Goal: Task Accomplishment & Management: Complete application form

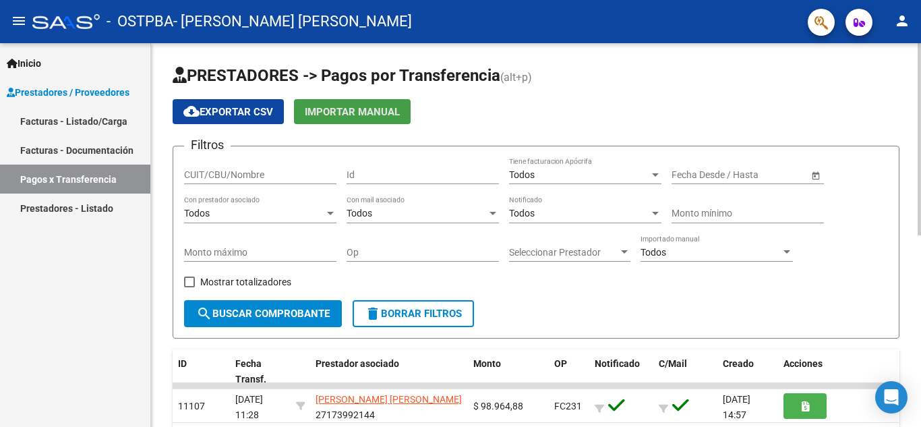
click at [361, 115] on span "Importar Manual" at bounding box center [352, 112] width 95 height 12
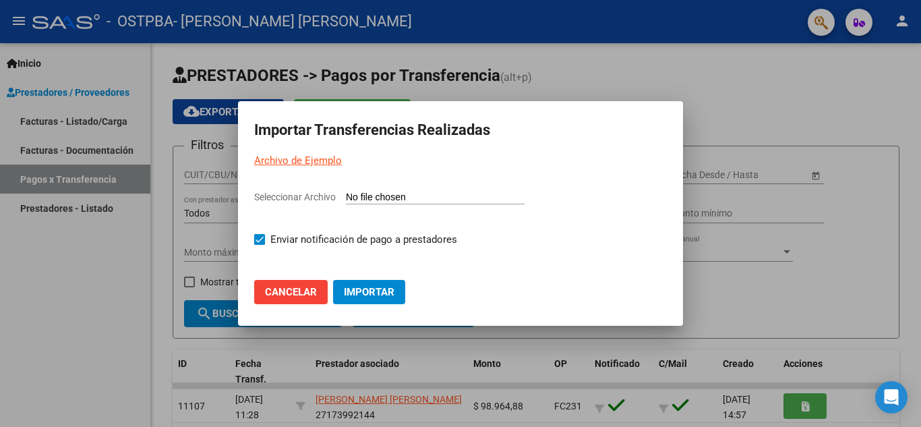
drag, startPoint x: 363, startPoint y: 301, endPoint x: 298, endPoint y: 284, distance: 66.7
click at [298, 284] on mat-dialog-actions "Cancelar Importar" at bounding box center [460, 283] width 413 height 51
click at [298, 284] on button "Cancelar" at bounding box center [290, 292] width 73 height 24
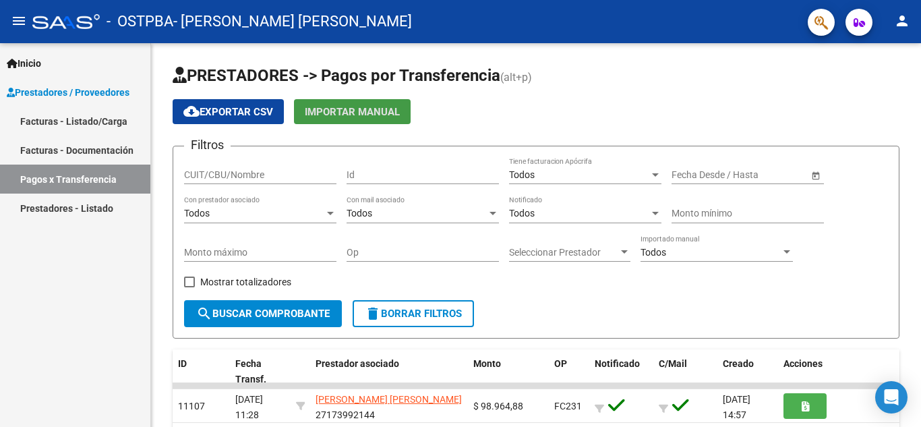
click at [78, 119] on link "Facturas - Listado/Carga" at bounding box center [75, 120] width 150 height 29
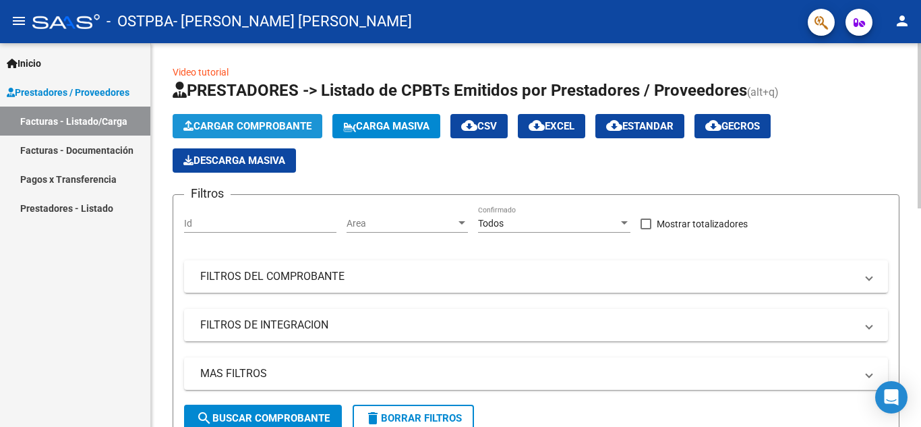
click at [222, 119] on button "Cargar Comprobante" at bounding box center [248, 126] width 150 height 24
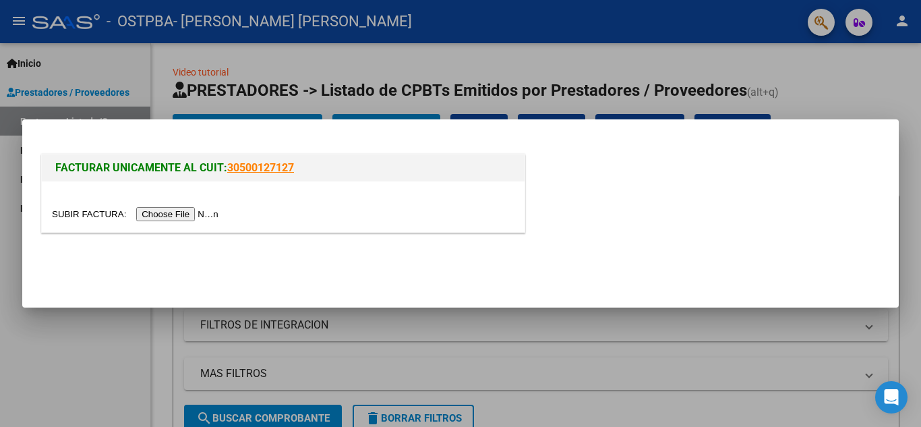
click at [204, 211] on input "file" at bounding box center [137, 214] width 171 height 14
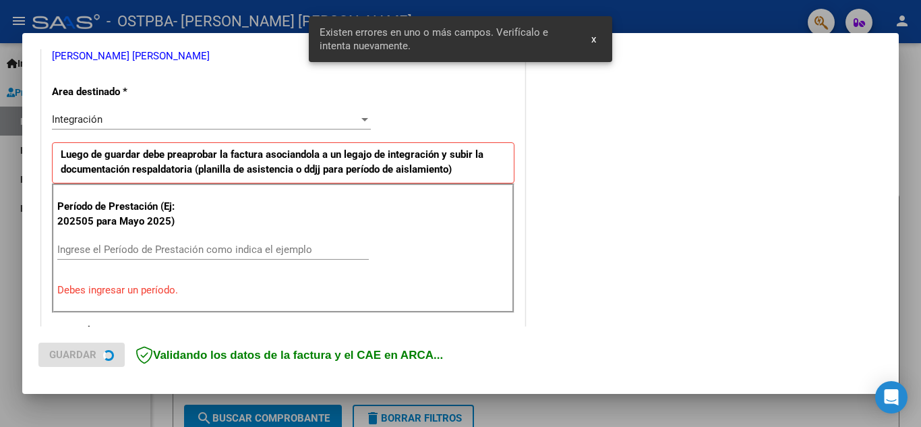
scroll to position [305, 0]
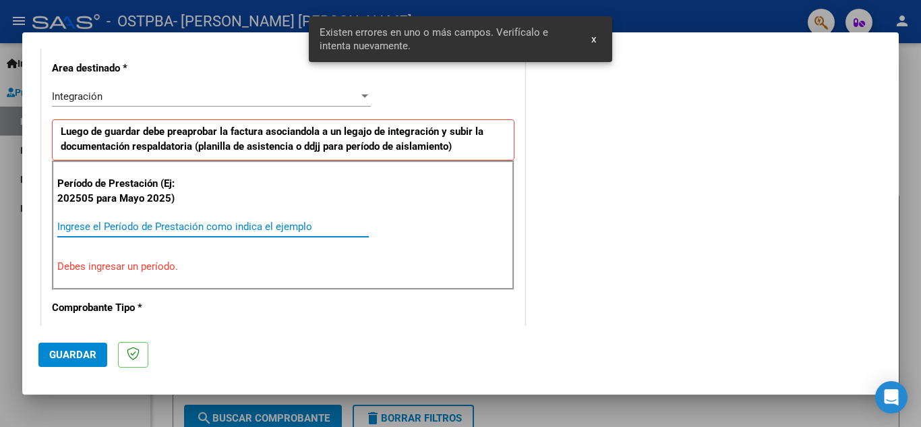
click at [138, 231] on input "Ingrese el Período de Prestación como indica el ejemplo" at bounding box center [212, 226] width 311 height 12
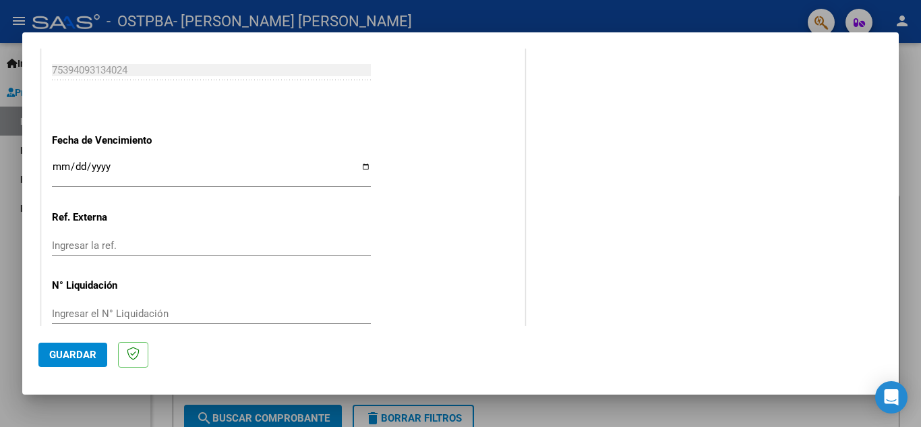
scroll to position [909, 0]
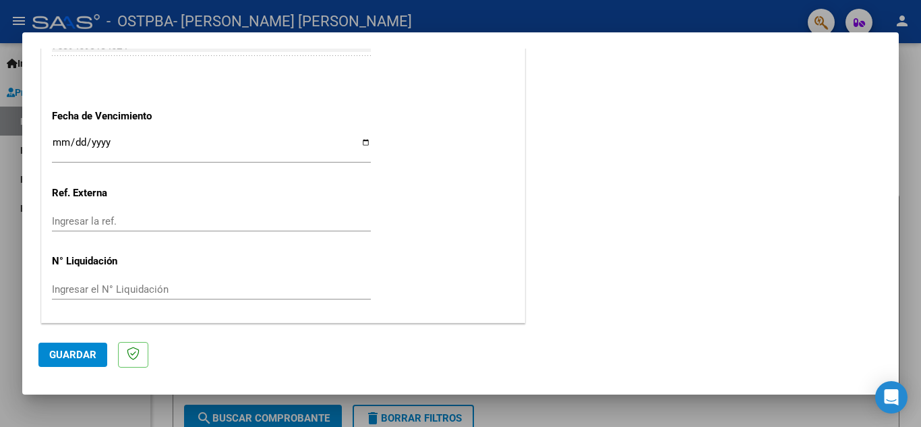
type input "202509"
click at [84, 361] on button "Guardar" at bounding box center [72, 354] width 69 height 24
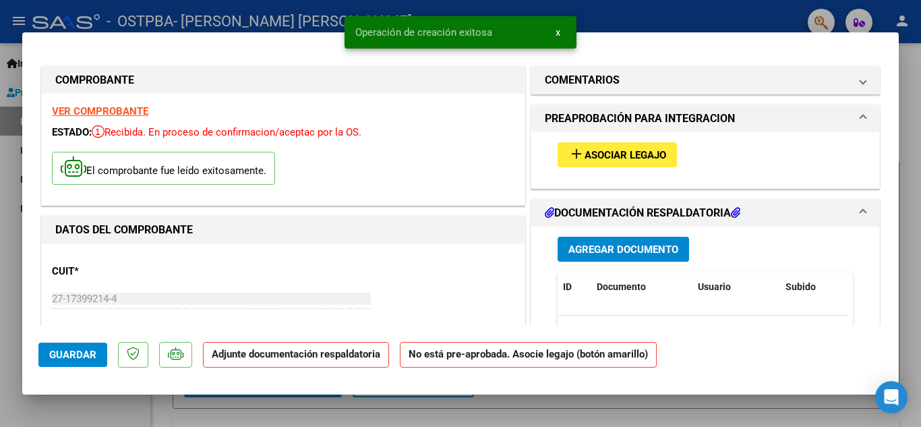
click at [557, 159] on button "add Asociar Legajo" at bounding box center [616, 154] width 119 height 25
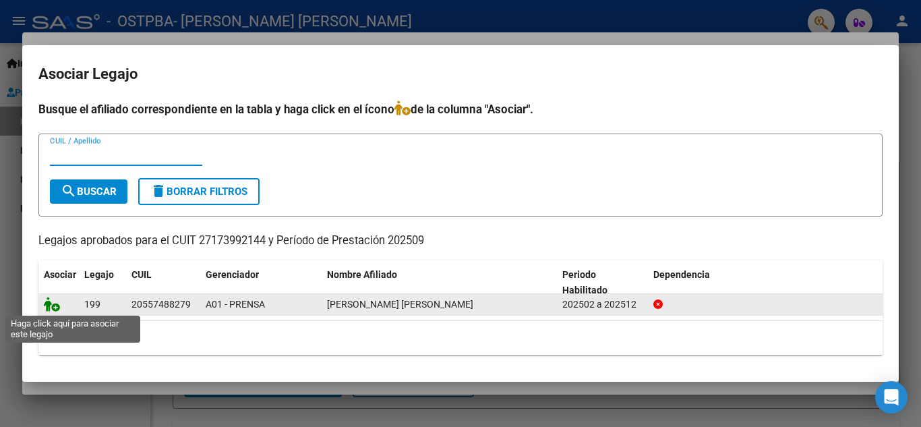
click at [56, 304] on icon at bounding box center [52, 304] width 16 height 15
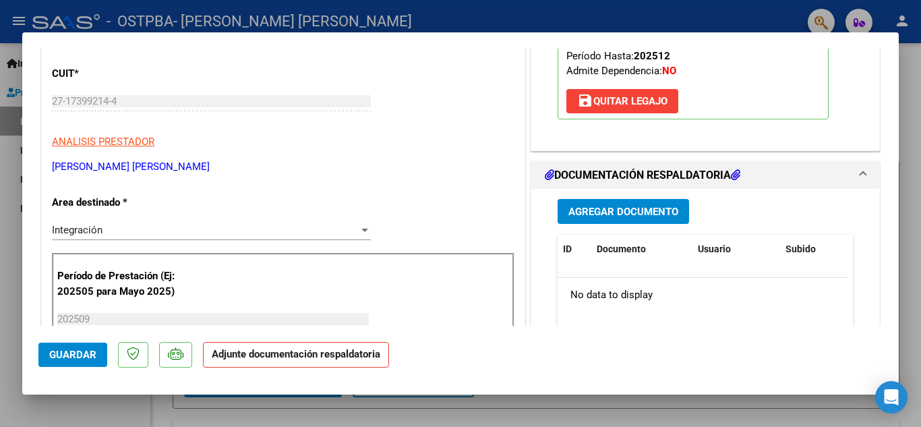
scroll to position [202, 0]
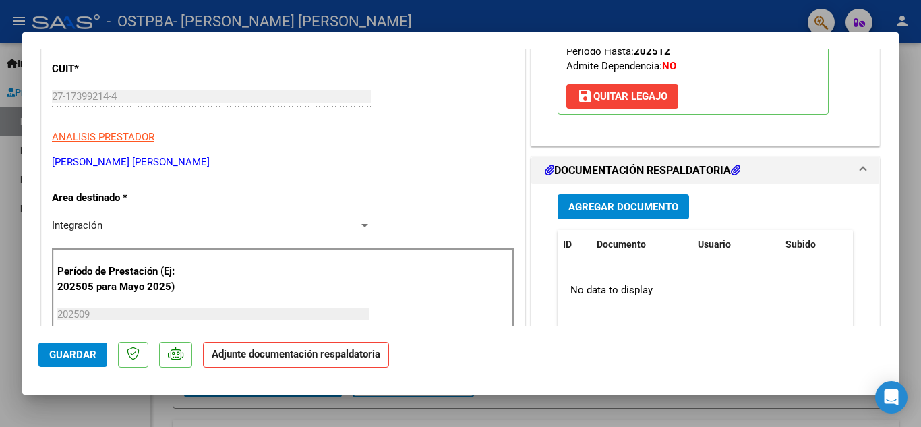
click at [624, 211] on span "Agregar Documento" at bounding box center [623, 207] width 110 height 12
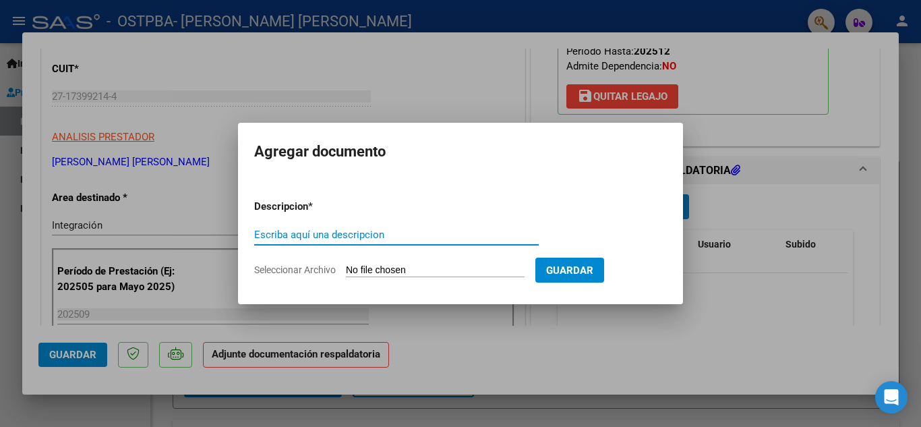
click at [421, 234] on input "Escriba aquí una descripcion" at bounding box center [396, 234] width 284 height 12
type input "Planilla de asistencia"
click at [458, 276] on input "Seleccionar Archivo" at bounding box center [435, 270] width 179 height 13
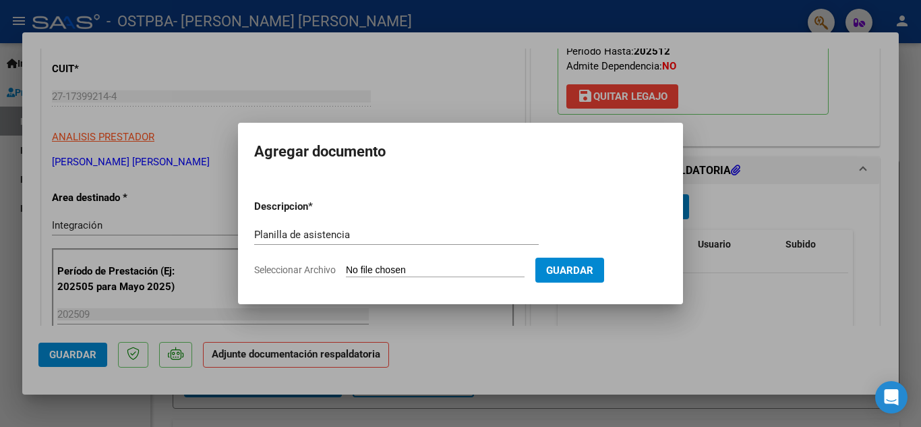
type input "C:\fakepath\9 planilla asistencia [PERSON_NAME].pdf"
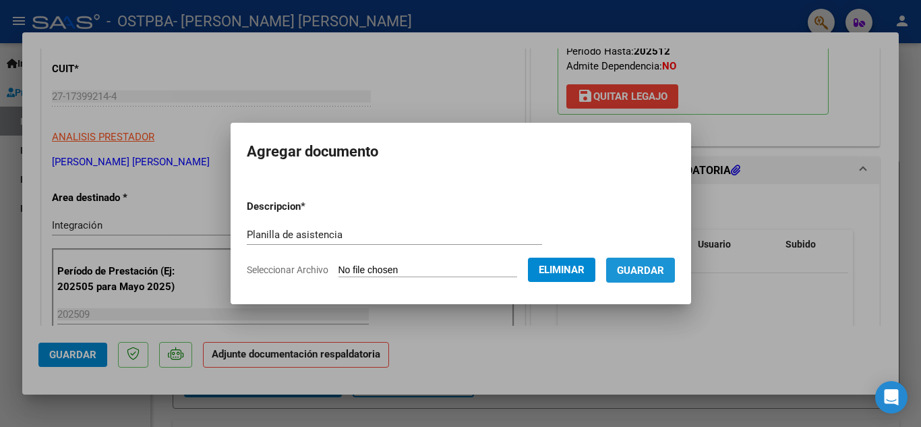
click at [660, 274] on span "Guardar" at bounding box center [640, 270] width 47 height 12
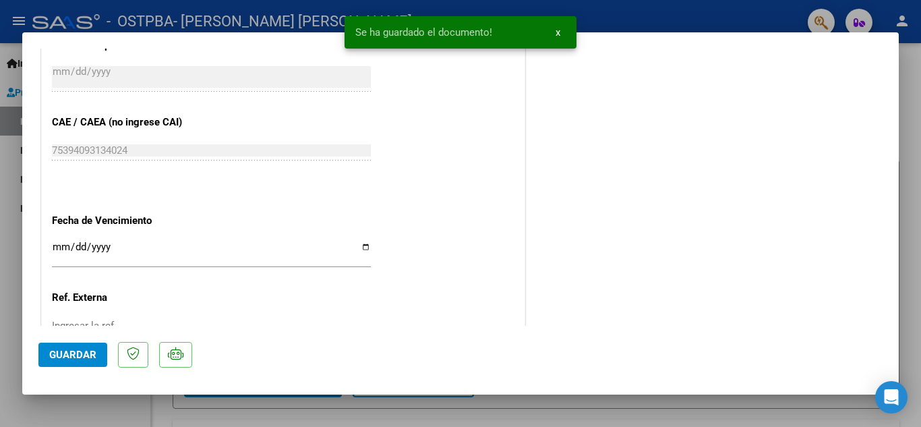
scroll to position [876, 0]
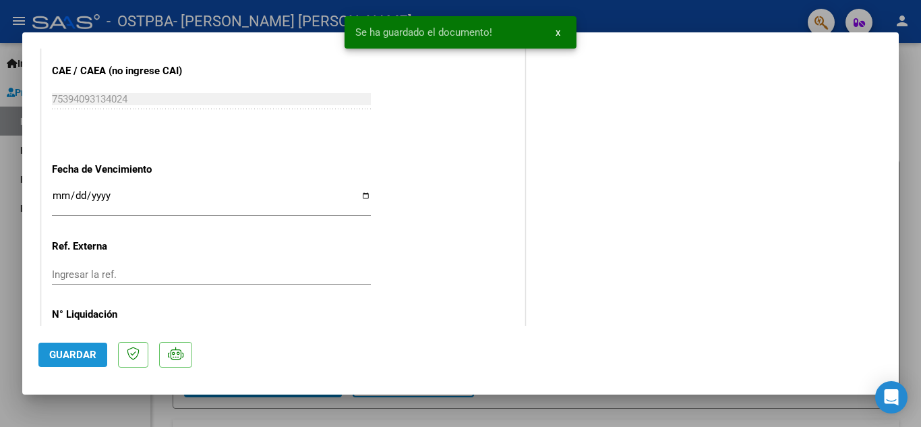
click at [79, 355] on span "Guardar" at bounding box center [72, 354] width 47 height 12
click at [423, 416] on div at bounding box center [460, 213] width 921 height 427
type input "$ 0,00"
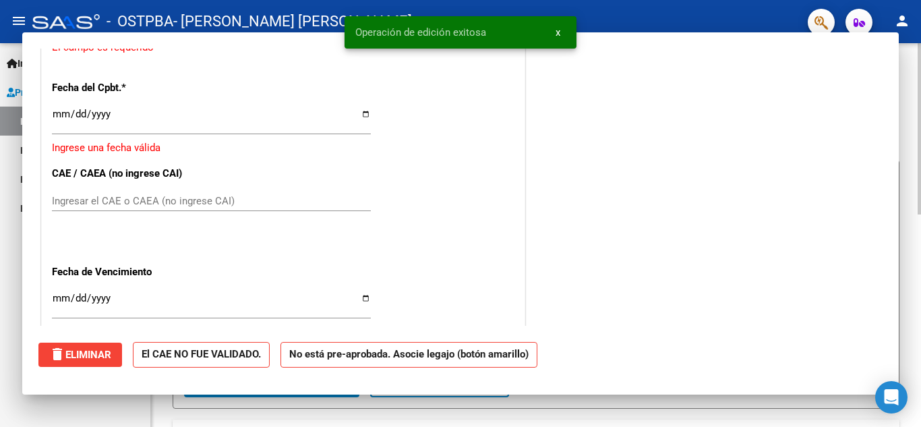
scroll to position [970, 0]
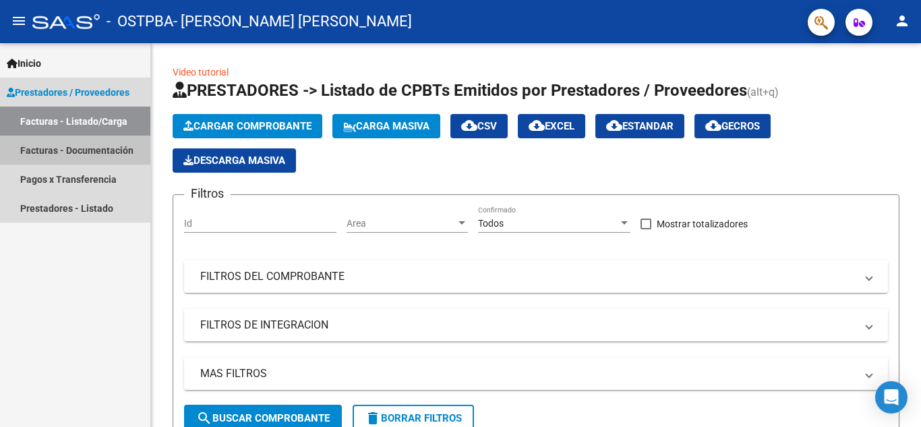
click at [75, 150] on link "Facturas - Documentación" at bounding box center [75, 149] width 150 height 29
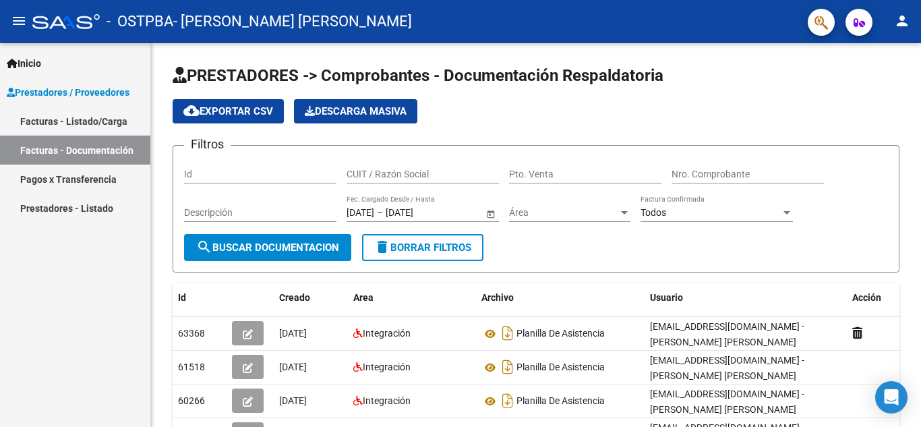
click at [734, 37] on mat-toolbar "menu - OSTPBA - [PERSON_NAME] [PERSON_NAME] person" at bounding box center [460, 21] width 921 height 43
click at [789, 19] on div "- [PERSON_NAME] [PERSON_NAME]" at bounding box center [414, 22] width 764 height 30
